Goal: Transaction & Acquisition: Purchase product/service

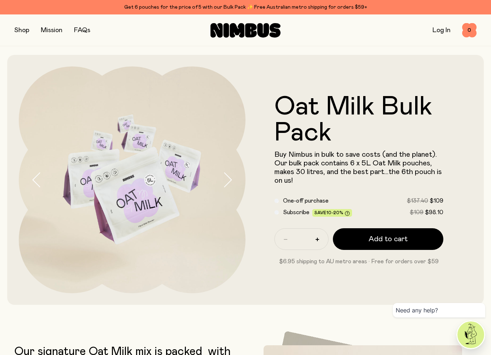
click at [225, 7] on div "Get 6 pouches for the price of 5 with our Bulk Pack ✨ Free Australian metro shi…" at bounding box center [245, 7] width 462 height 9
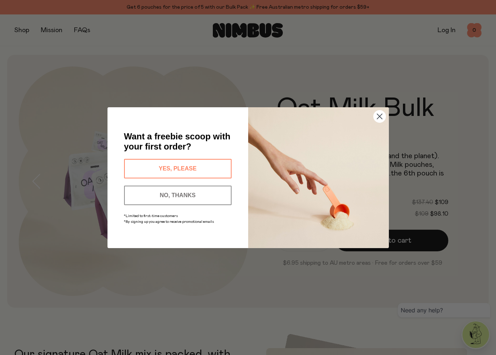
click at [196, 195] on button "NO, THANKS" at bounding box center [178, 195] width 108 height 19
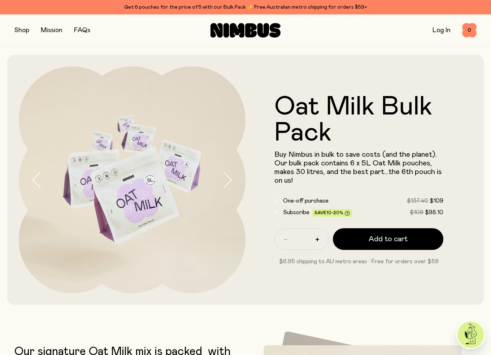
click at [18, 30] on button "button" at bounding box center [21, 30] width 15 height 10
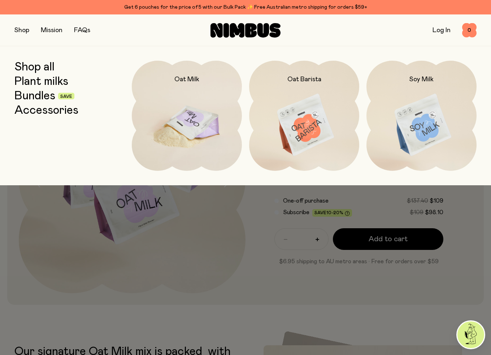
click at [206, 128] on img at bounding box center [187, 125] width 110 height 129
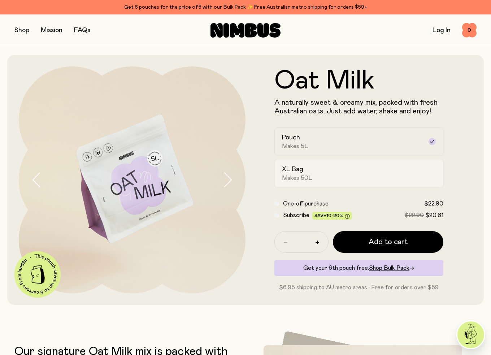
click at [323, 170] on div "XL Bag Makes 50L" at bounding box center [352, 173] width 141 height 17
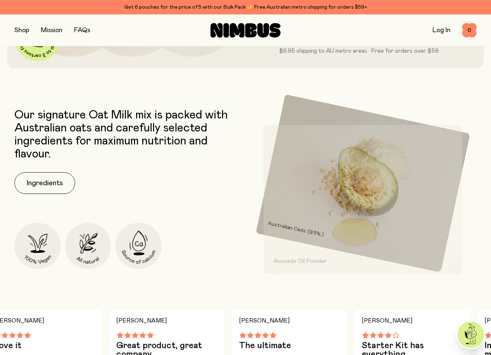
scroll to position [240, 0]
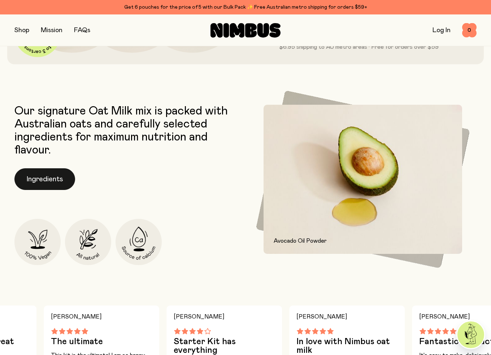
click at [57, 182] on button "Ingredients" at bounding box center [44, 179] width 61 height 22
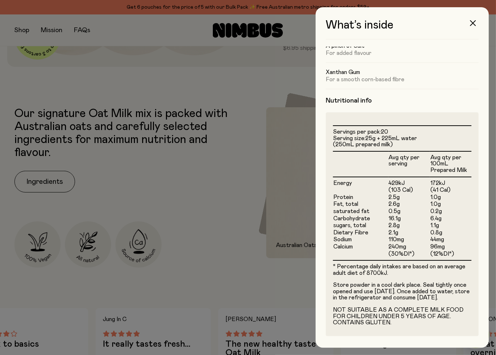
scroll to position [0, 0]
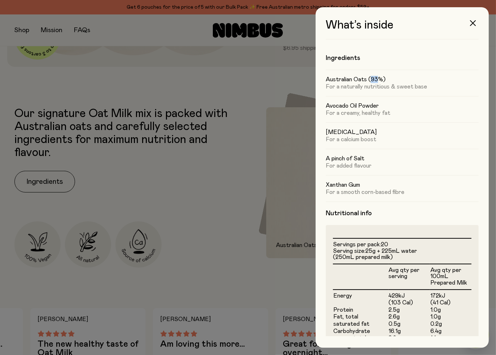
drag, startPoint x: 371, startPoint y: 80, endPoint x: 379, endPoint y: 79, distance: 7.3
click at [379, 79] on h5 "Australian Oats (93%)" at bounding box center [402, 79] width 153 height 7
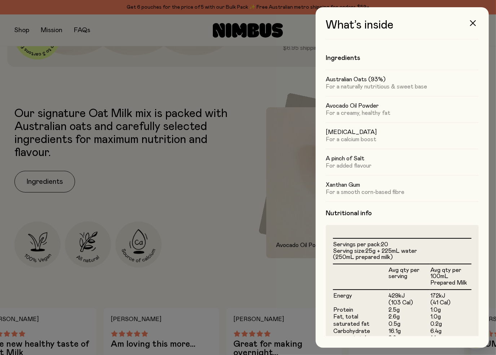
click at [392, 90] on p "For a naturally nutritious & sweet base" at bounding box center [402, 86] width 153 height 7
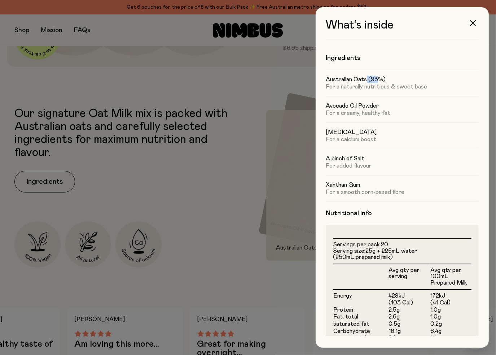
drag, startPoint x: 378, startPoint y: 79, endPoint x: 366, endPoint y: 79, distance: 12.6
click at [366, 79] on h5 "Australian Oats (93%)" at bounding box center [402, 79] width 153 height 7
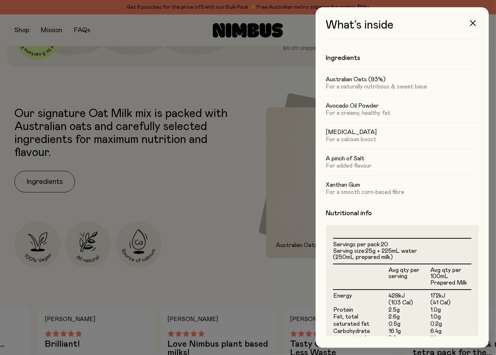
click at [159, 82] on div at bounding box center [248, 177] width 496 height 355
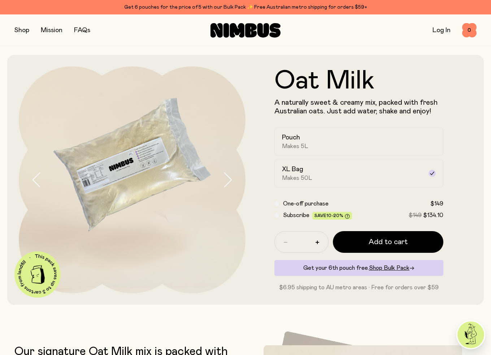
click at [22, 29] on button "button" at bounding box center [21, 30] width 15 height 10
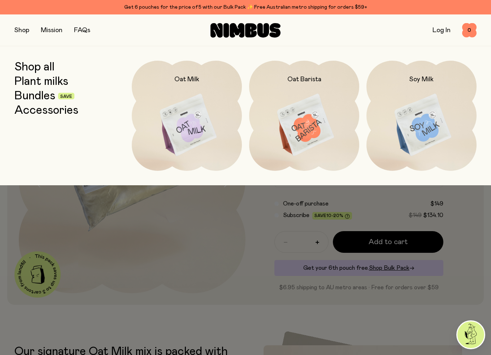
click at [32, 94] on link "Bundles" at bounding box center [34, 96] width 41 height 13
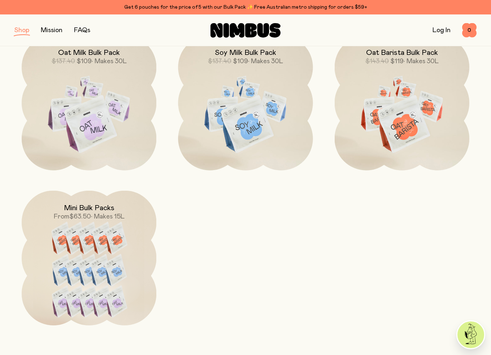
scroll to position [240, 0]
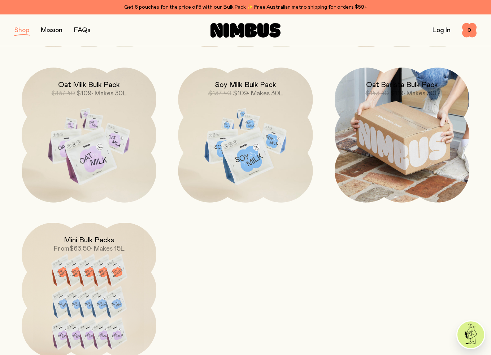
click at [416, 153] on img at bounding box center [402, 135] width 135 height 135
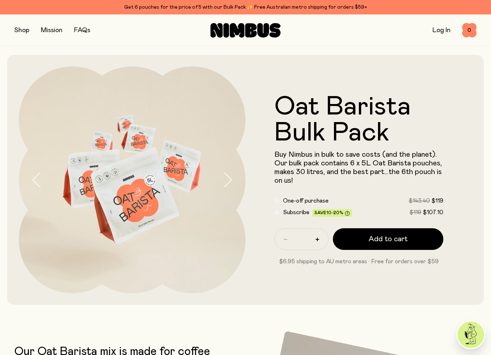
click at [21, 29] on button "button" at bounding box center [21, 30] width 15 height 10
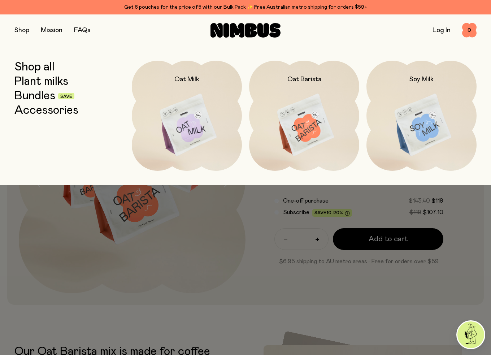
click at [36, 95] on link "Bundles" at bounding box center [34, 96] width 41 height 13
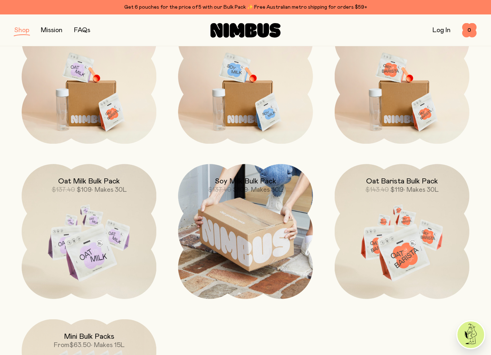
scroll to position [144, 0]
click at [262, 252] on img at bounding box center [245, 231] width 135 height 135
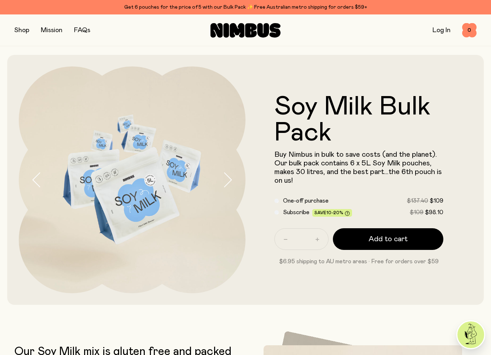
click at [295, 214] on span "Subscribe" at bounding box center [296, 212] width 26 height 6
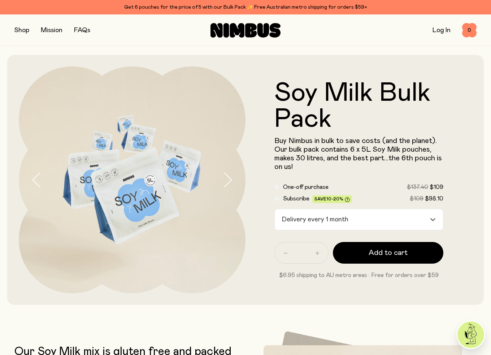
click at [377, 223] on input "Search for option" at bounding box center [390, 219] width 78 height 21
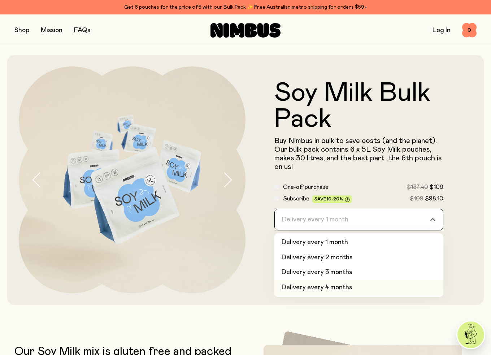
click at [339, 290] on li "Delivery every 4 months" at bounding box center [358, 287] width 169 height 15
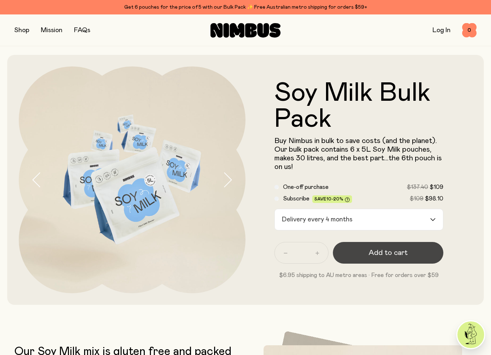
click at [376, 252] on span "Add to cart" at bounding box center [388, 253] width 39 height 10
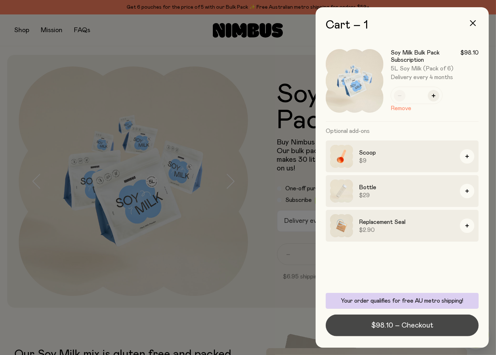
click at [396, 330] on span "$98.10 – Checkout" at bounding box center [402, 325] width 62 height 10
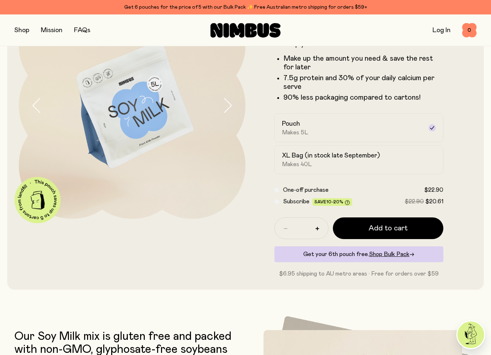
scroll to position [42, 0]
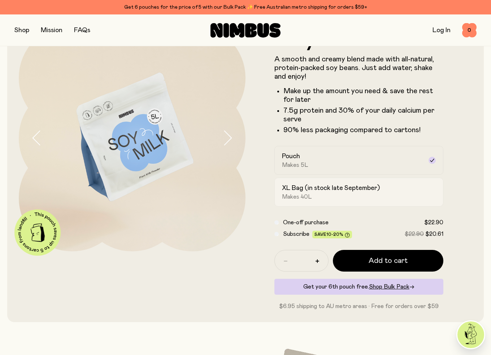
click at [306, 192] on h2 "XL Bag (in stock late September)" at bounding box center [331, 188] width 98 height 9
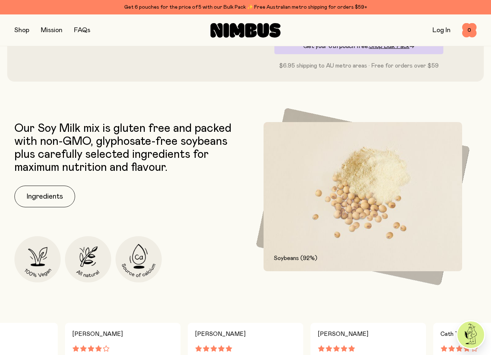
scroll to position [379, 0]
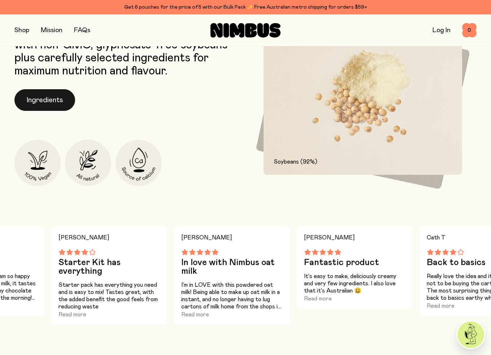
click at [50, 105] on button "Ingredients" at bounding box center [44, 100] width 61 height 22
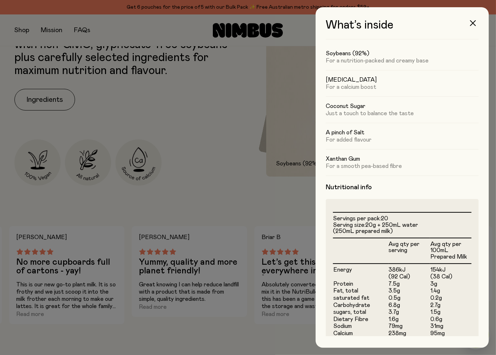
scroll to position [0, 0]
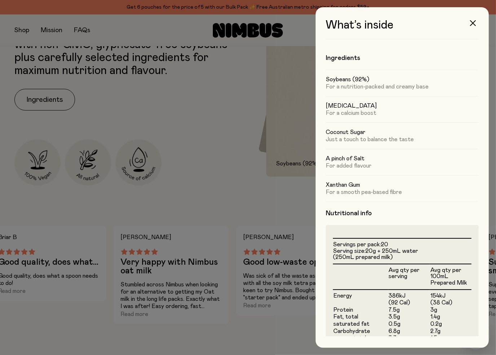
click at [378, 92] on div "Soybeans (92%) For a nutrition-packed and creamy base" at bounding box center [402, 83] width 153 height 26
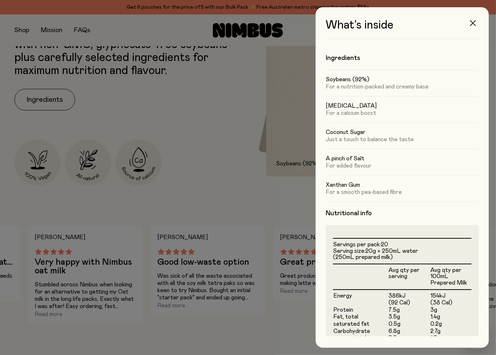
click at [474, 18] on button "button" at bounding box center [473, 22] width 17 height 17
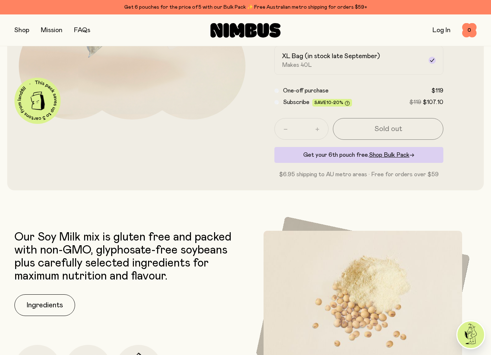
scroll to position [186, 0]
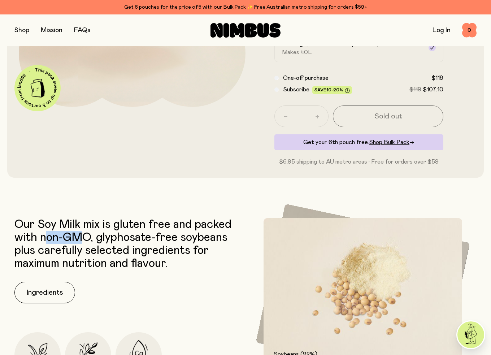
drag, startPoint x: 72, startPoint y: 237, endPoint x: 100, endPoint y: 239, distance: 27.9
click at [83, 237] on p "Our Soy Milk mix is gluten free and packed with non-GMO, glyphosate-free soybea…" at bounding box center [127, 244] width 227 height 52
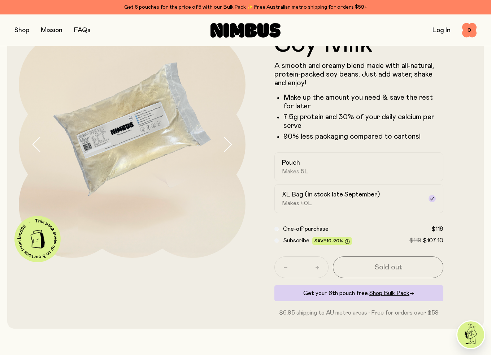
scroll to position [48, 0]
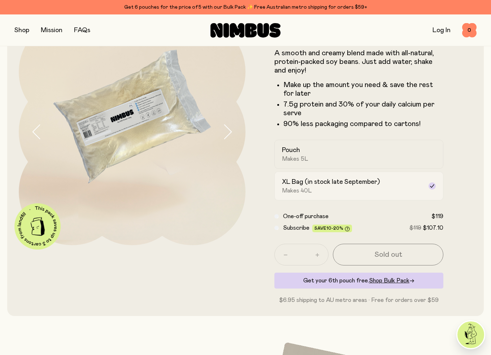
click at [332, 186] on h2 "XL Bag (in stock late September)" at bounding box center [331, 182] width 98 height 9
click at [281, 227] on div "Subscribe Save 10-20% $119 $107.10" at bounding box center [358, 227] width 169 height 9
click at [278, 228] on div "Subscribe Save 10-20% $119 $107.10" at bounding box center [358, 227] width 169 height 9
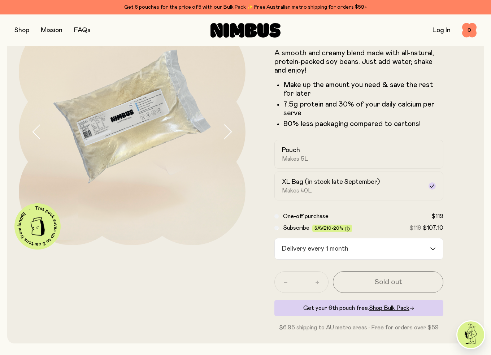
click at [341, 251] on div "Delivery every 1 month" at bounding box center [352, 248] width 155 height 21
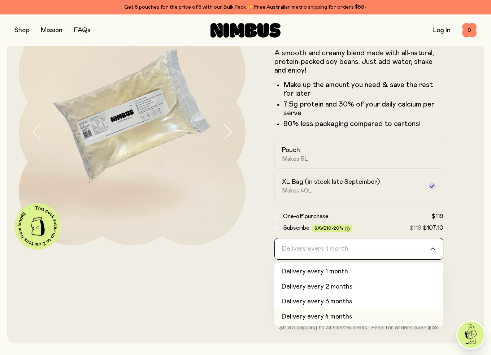
click at [333, 323] on li "Delivery every 4 months" at bounding box center [358, 316] width 169 height 15
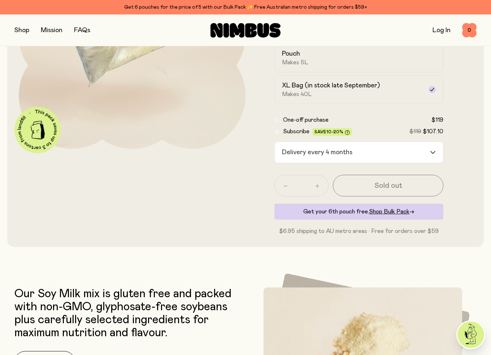
scroll to position [0, 0]
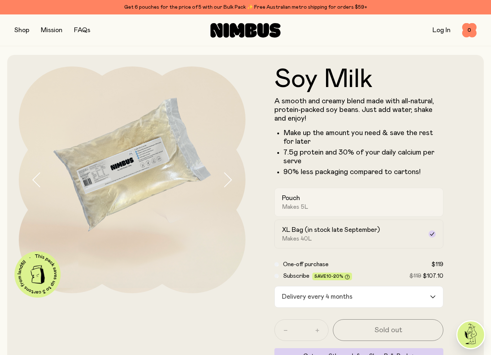
click at [319, 207] on div "Pouch Makes 5L" at bounding box center [352, 202] width 141 height 17
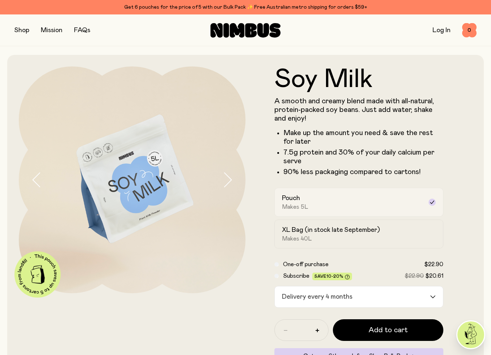
scroll to position [96, 0]
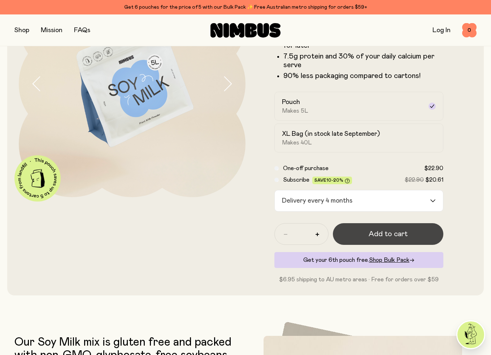
click at [374, 234] on span "Add to cart" at bounding box center [388, 234] width 39 height 10
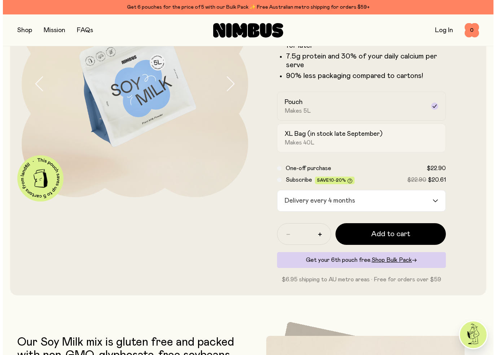
scroll to position [0, 0]
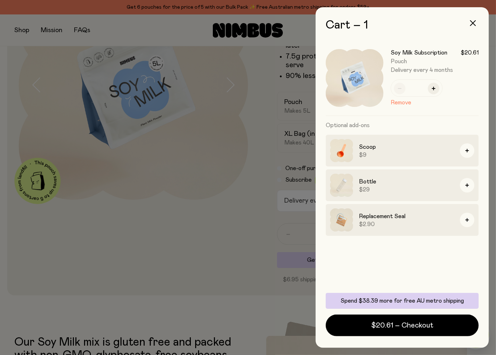
drag, startPoint x: 388, startPoint y: 326, endPoint x: 448, endPoint y: 66, distance: 266.6
click at [448, 66] on div "Soy Milk Subscription $20.61 Pouch Delivery every 4 months * Remove Optional ad…" at bounding box center [402, 188] width 153 height 296
click at [438, 92] on button "button" at bounding box center [434, 89] width 12 height 12
click at [435, 89] on icon "button" at bounding box center [434, 89] width 4 height 4
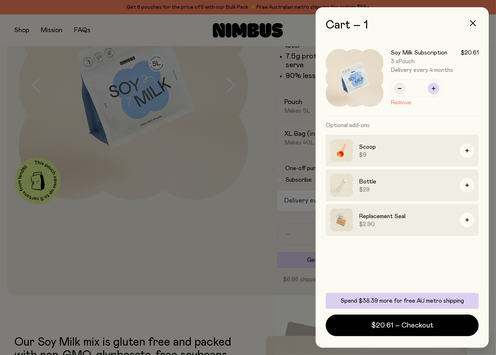
type input "*"
